Goal: Transaction & Acquisition: Purchase product/service

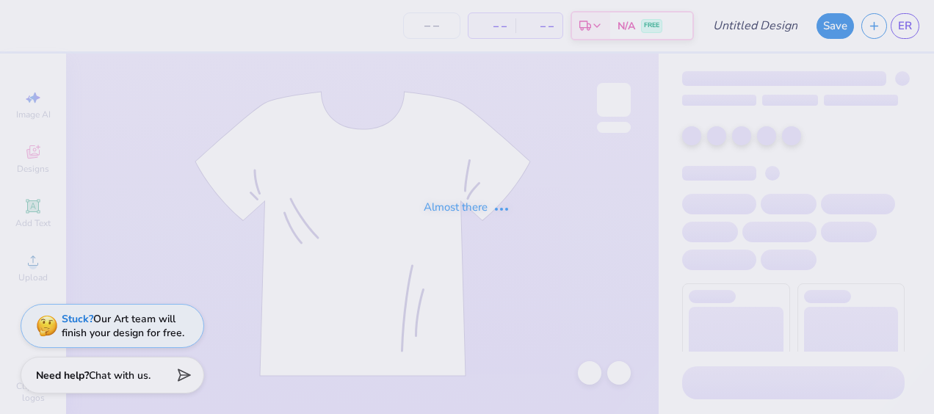
type input "Great Women Go Greek"
type input "12"
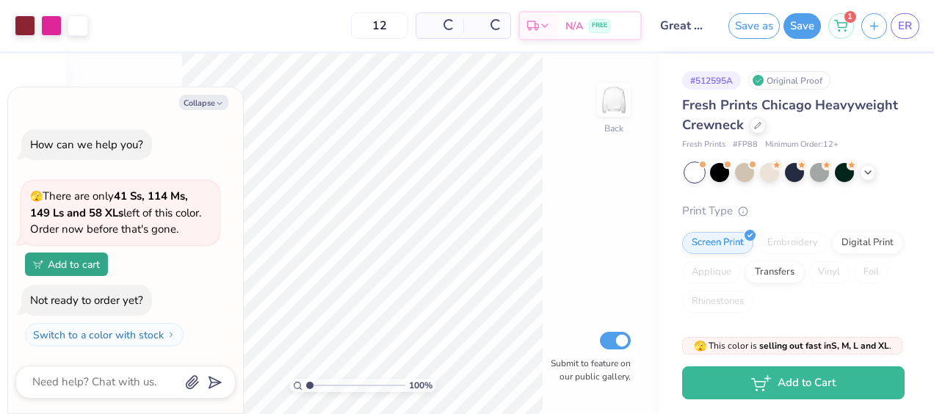
type textarea "x"
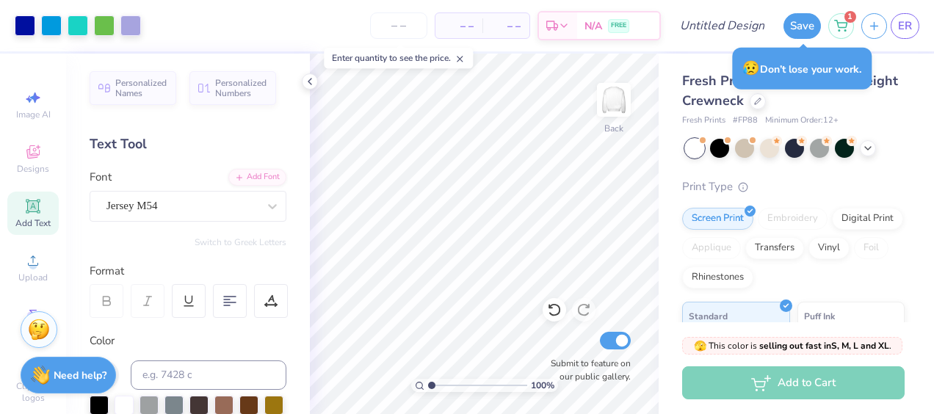
scroll to position [387, 0]
